Goal: Task Accomplishment & Management: Complete application form

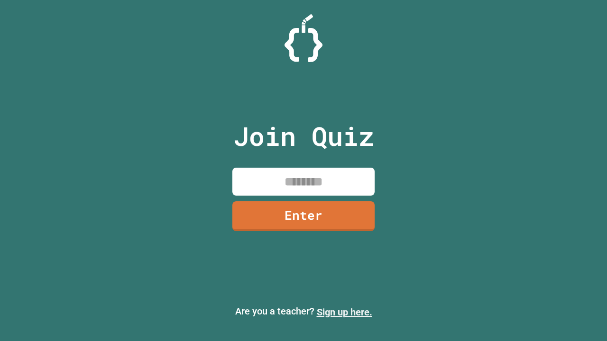
click at [344, 312] on link "Sign up here." at bounding box center [344, 312] width 55 height 11
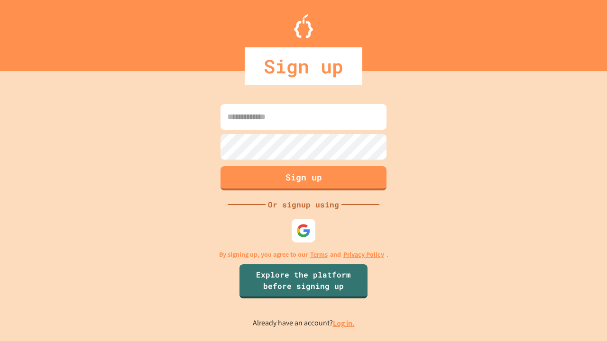
click at [344, 323] on link "Log in." at bounding box center [344, 324] width 22 height 10
